Goal: Check status

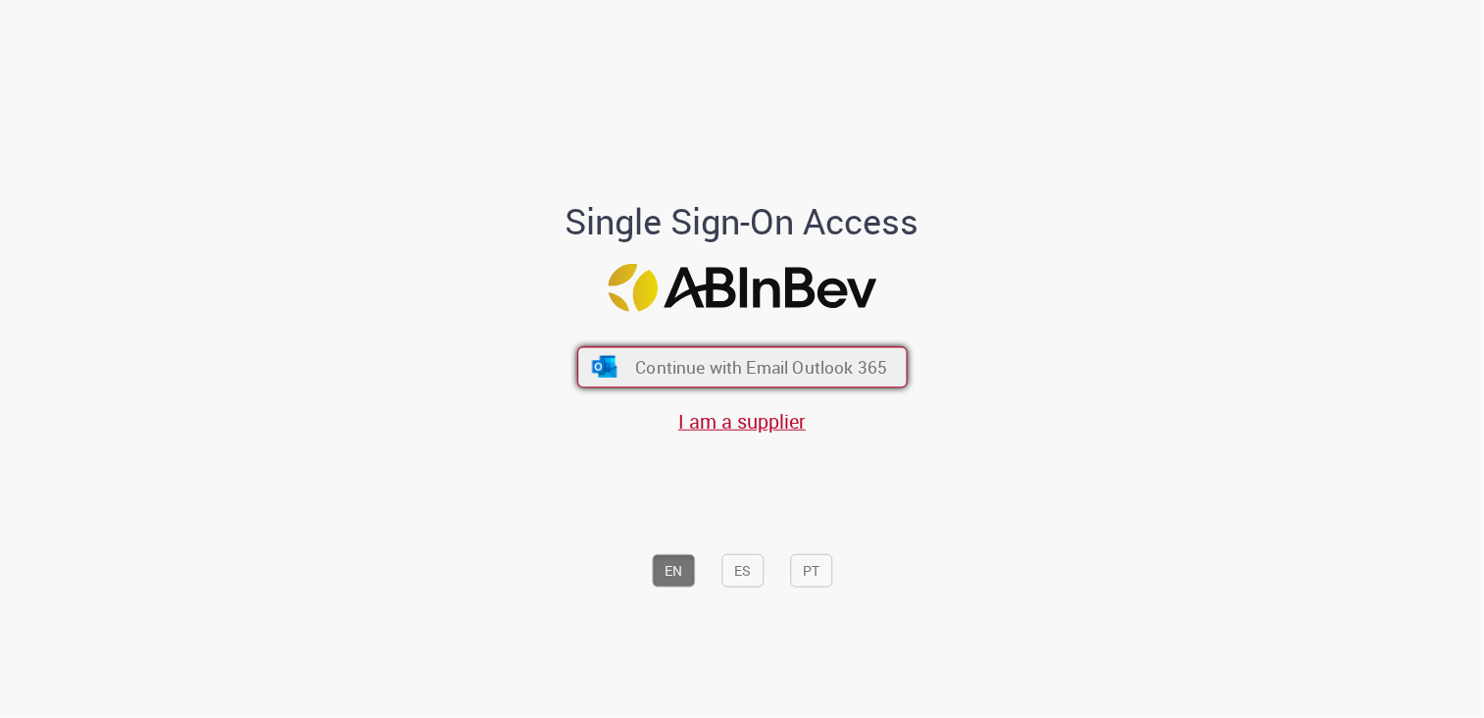
click at [635, 368] on span "Continue with Email Outlook 365" at bounding box center [761, 367] width 252 height 23
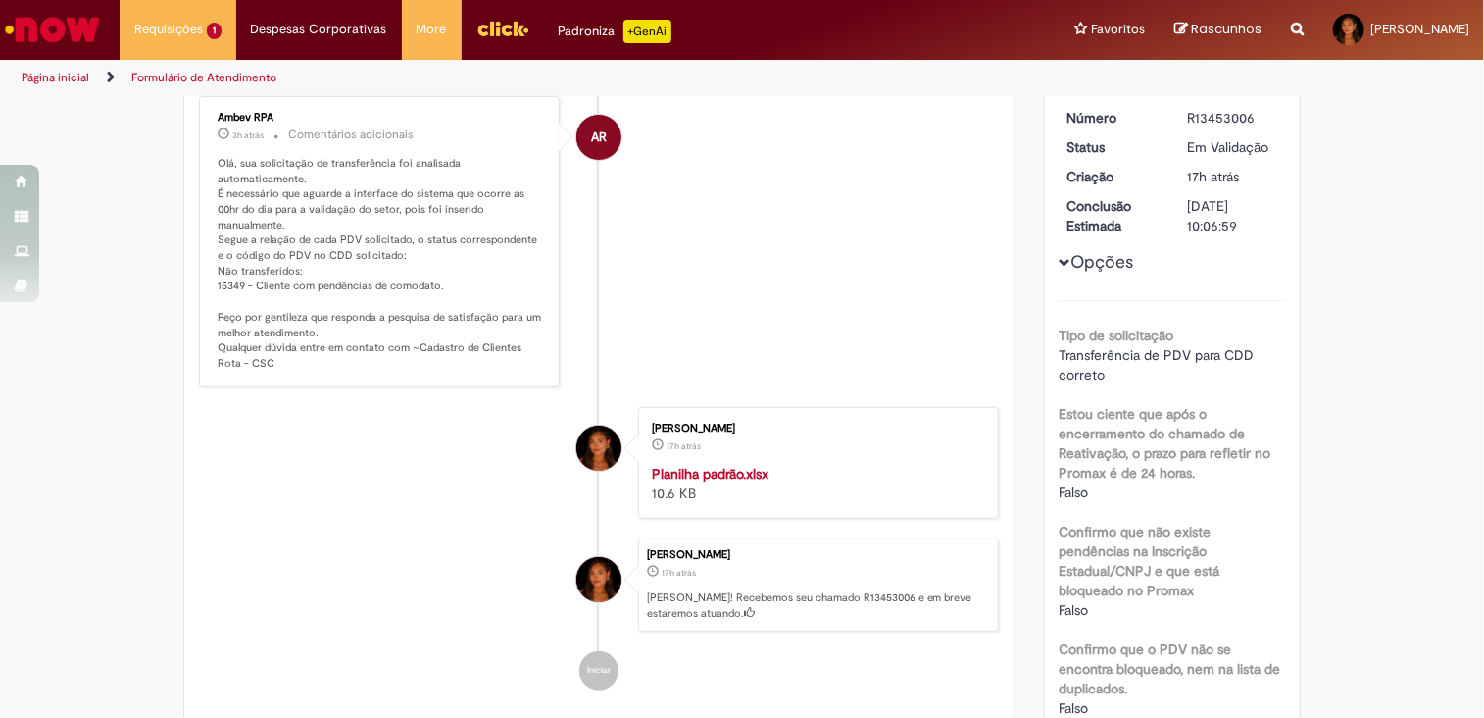
scroll to position [98, 0]
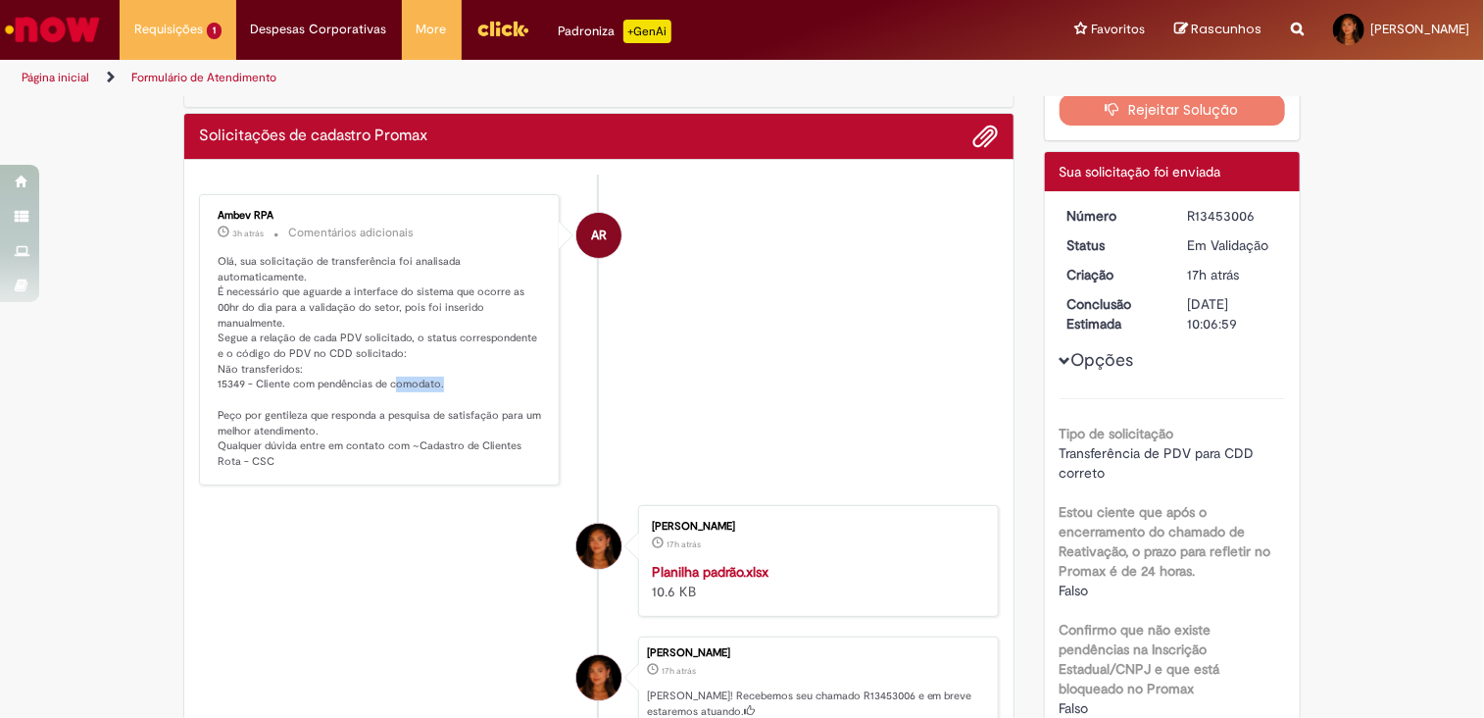
drag, startPoint x: 390, startPoint y: 366, endPoint x: 453, endPoint y: 366, distance: 62.7
click at [453, 366] on p "Olá, sua solicitação de transferência foi analisada automaticamente. É necessár…" at bounding box center [381, 362] width 326 height 216
drag, startPoint x: 453, startPoint y: 366, endPoint x: 624, endPoint y: 379, distance: 171.1
click at [624, 379] on li "AR Ambev RPA 3h atrás 3 horas atrás Comentários adicionais Olá, sua solicitação…" at bounding box center [599, 339] width 800 height 291
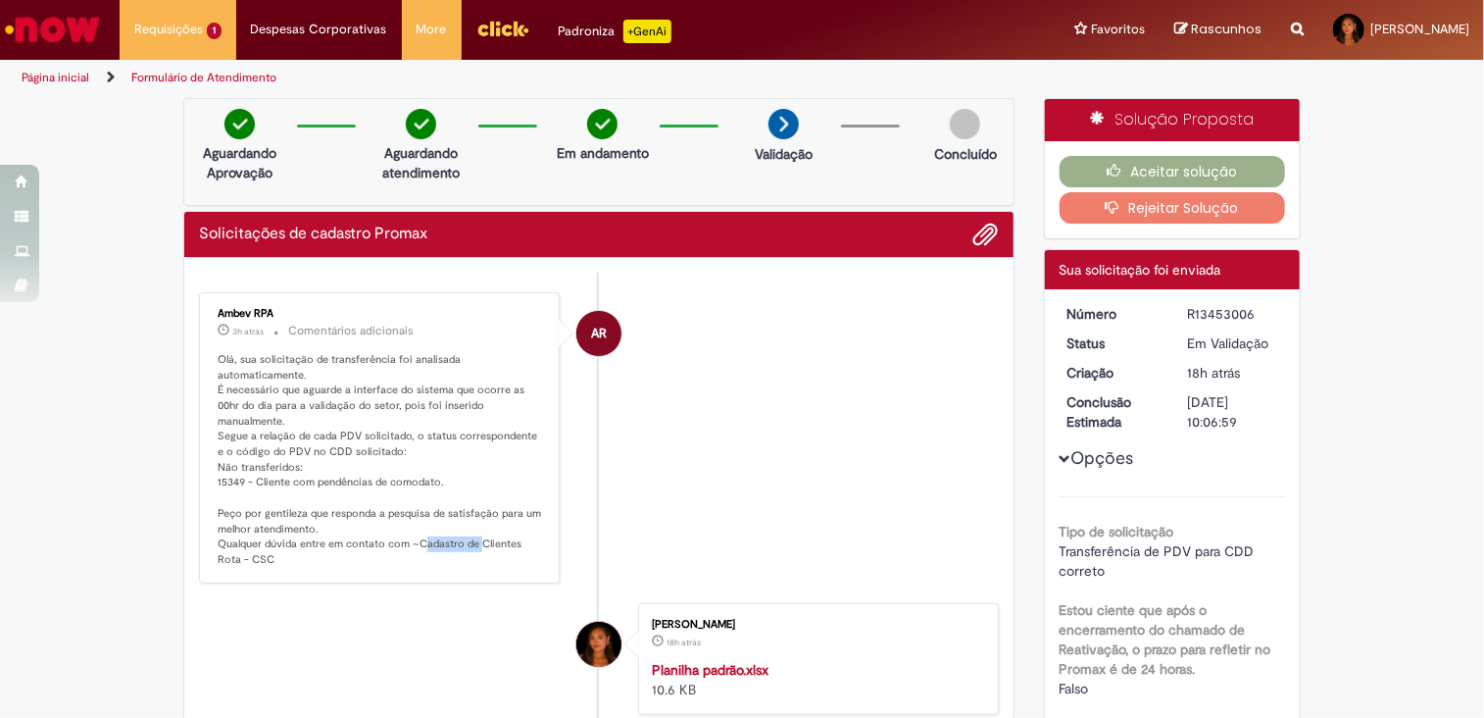
drag, startPoint x: 416, startPoint y: 525, endPoint x: 474, endPoint y: 527, distance: 57.9
click at [474, 527] on p "Olá, sua solicitação de transferência foi analisada automaticamente. É necessár…" at bounding box center [381, 460] width 326 height 216
